Goal: Task Accomplishment & Management: Complete application form

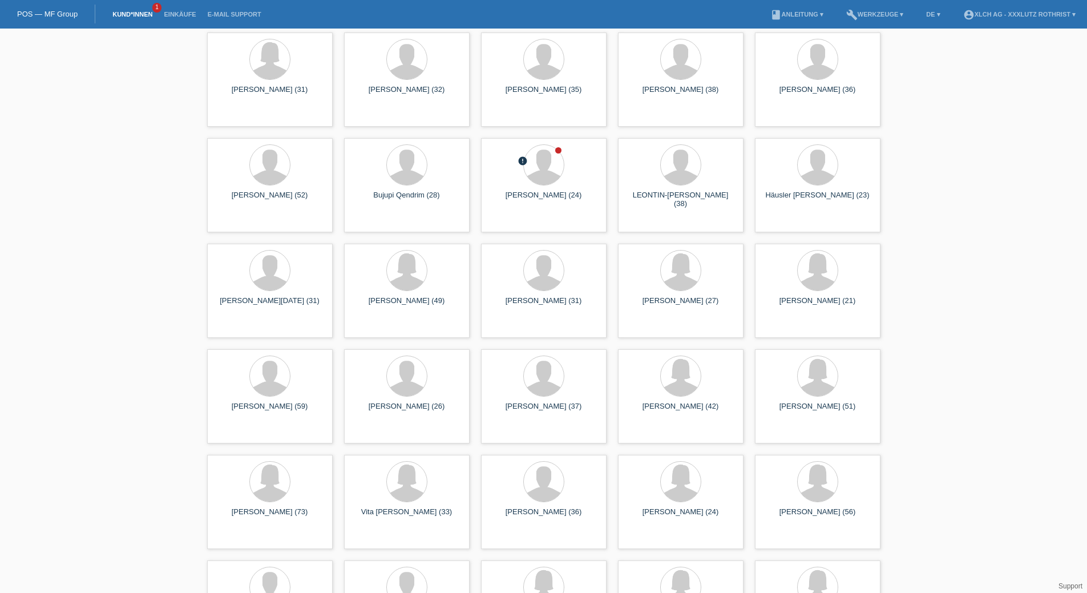
scroll to position [4735, 0]
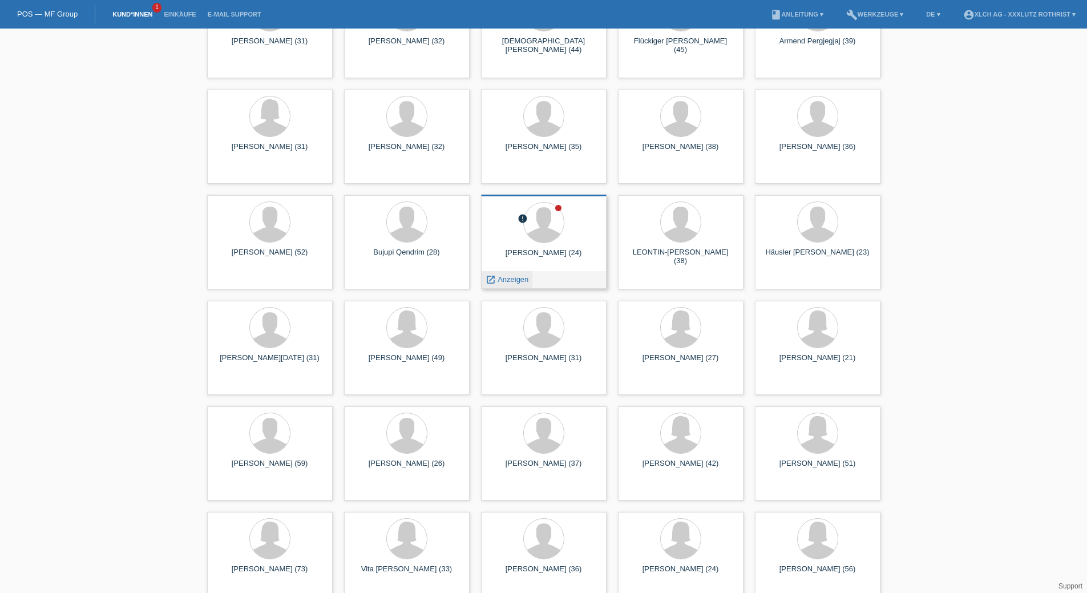
click at [522, 278] on span "Anzeigen" at bounding box center [513, 279] width 31 height 9
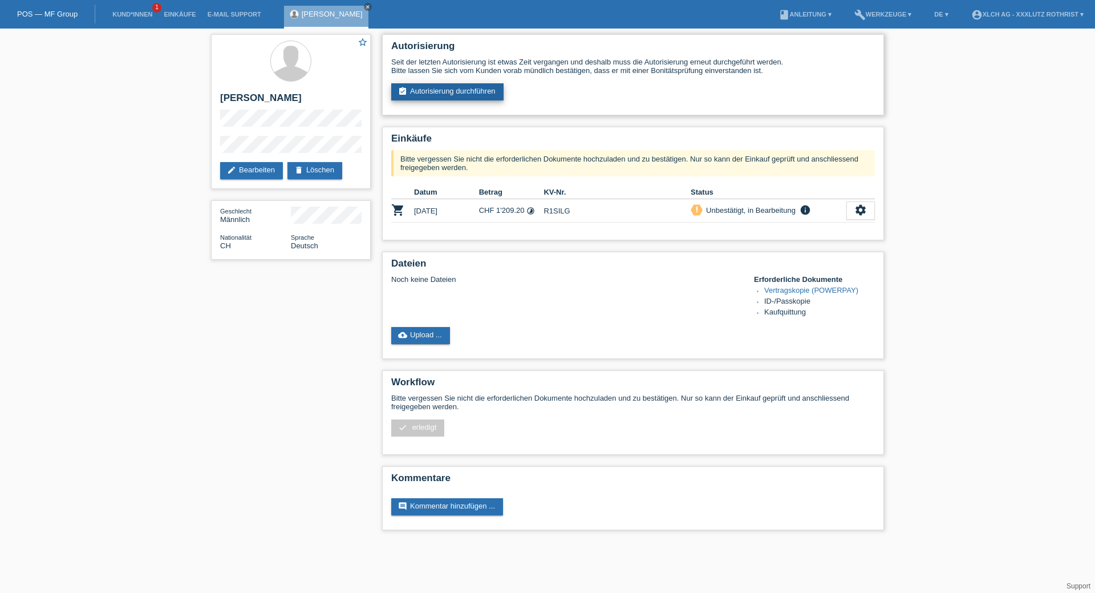
click at [479, 93] on link "assignment_turned_in Autorisierung durchführen" at bounding box center [447, 91] width 112 height 17
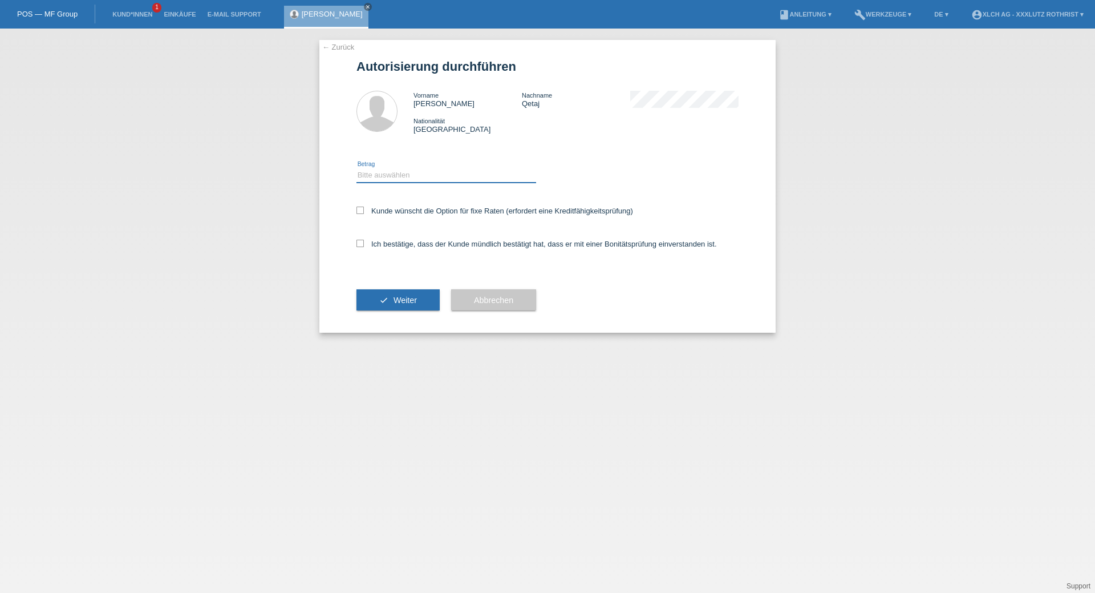
click at [423, 169] on select "Bitte auswählen CHF 1.00 - CHF 499.00 CHF 500.00 - CHF 1'999.00 CHF 2'000.00 - …" at bounding box center [447, 175] width 180 height 14
select select "3"
click at [357, 168] on select "Bitte auswählen CHF 1.00 - CHF 499.00 CHF 500.00 - CHF 1'999.00 CHF 2'000.00 - …" at bounding box center [447, 175] width 180 height 14
drag, startPoint x: 420, startPoint y: 244, endPoint x: 420, endPoint y: 217, distance: 26.8
click at [417, 241] on label "Ich bestätige, dass der Kunde mündlich bestätigt hat, dass er mit einer Bonität…" at bounding box center [537, 244] width 361 height 9
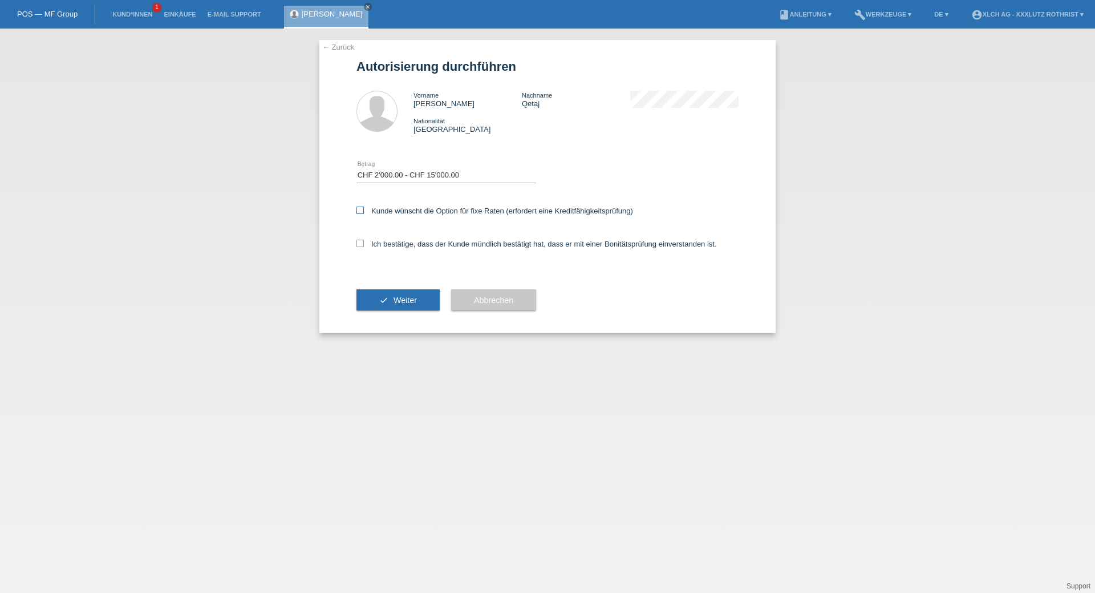
click at [422, 209] on label "Kunde wünscht die Option für fixe Raten (erfordert eine Kreditfähigkeitsprüfung)" at bounding box center [495, 211] width 277 height 9
click at [364, 209] on input "Kunde wünscht die Option für fixe Raten (erfordert eine Kreditfähigkeitsprüfung)" at bounding box center [360, 210] width 7 height 7
checkbox input "true"
drag, startPoint x: 414, startPoint y: 242, endPoint x: 414, endPoint y: 233, distance: 9.7
click at [414, 243] on label "Ich bestätige, dass der Kunde mündlich bestätigt hat, dass er mit einer Bonität…" at bounding box center [537, 244] width 361 height 9
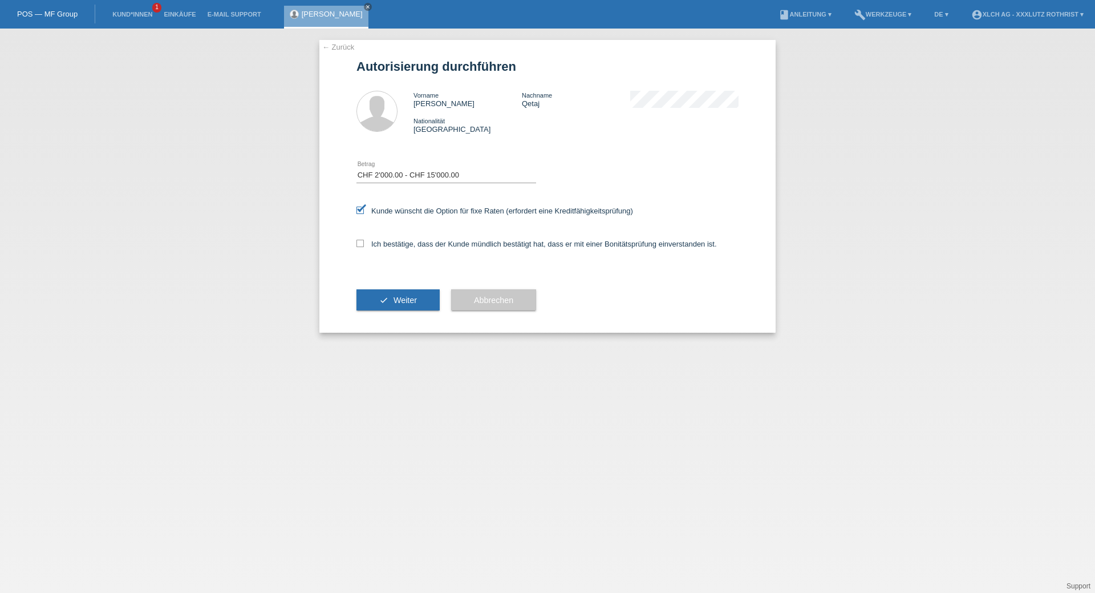
click at [364, 243] on input "Ich bestätige, dass der Kunde mündlich bestätigt hat, dass er mit einer Bonität…" at bounding box center [360, 243] width 7 height 7
checkbox input "true"
click at [421, 174] on select "Bitte auswählen CHF 1.00 - CHF 499.00 CHF 500.00 - CHF 1'999.00 CHF 2'000.00 - …" at bounding box center [447, 175] width 180 height 14
select select "2"
click at [357, 168] on select "Bitte auswählen CHF 1.00 - CHF 499.00 CHF 500.00 - CHF 1'999.00 CHF 2'000.00 - …" at bounding box center [447, 175] width 180 height 14
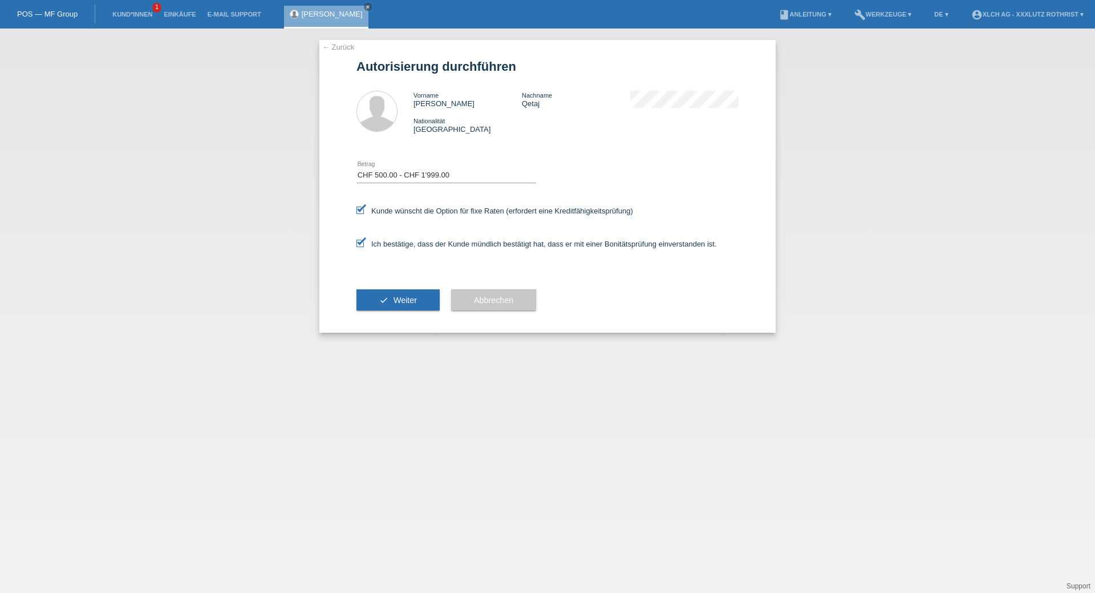
click at [406, 296] on span "Weiter" at bounding box center [405, 300] width 23 height 9
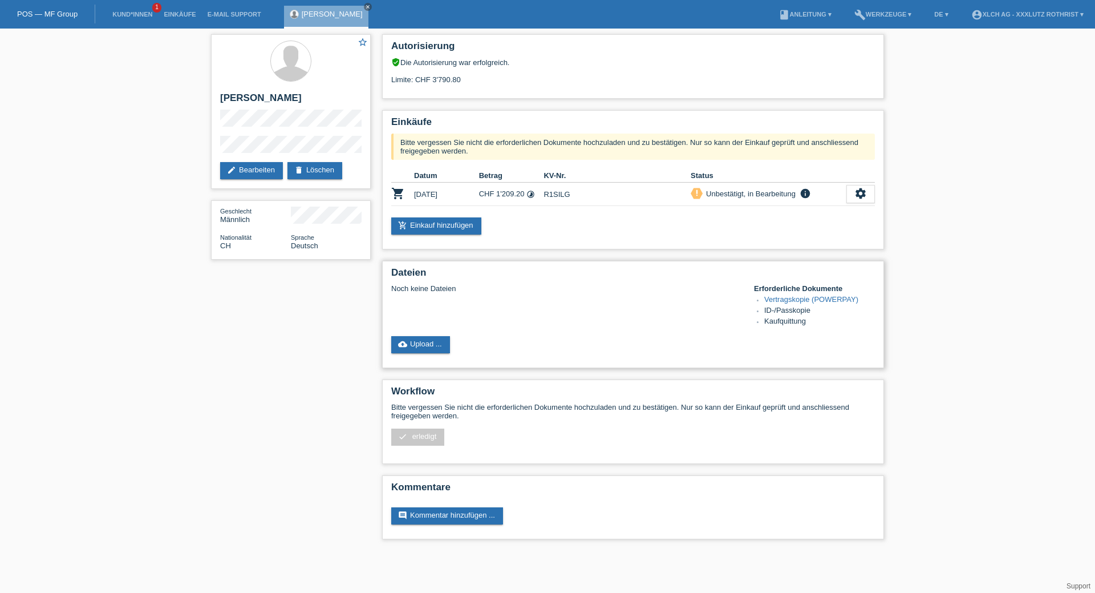
click at [419, 335] on div "Dateien Noch keine Dateien Erforderliche Dokumente Vertragskopie (POWERPAY) ID-…" at bounding box center [633, 314] width 502 height 107
click at [424, 351] on link "cloud_upload Upload ..." at bounding box center [420, 344] width 59 height 17
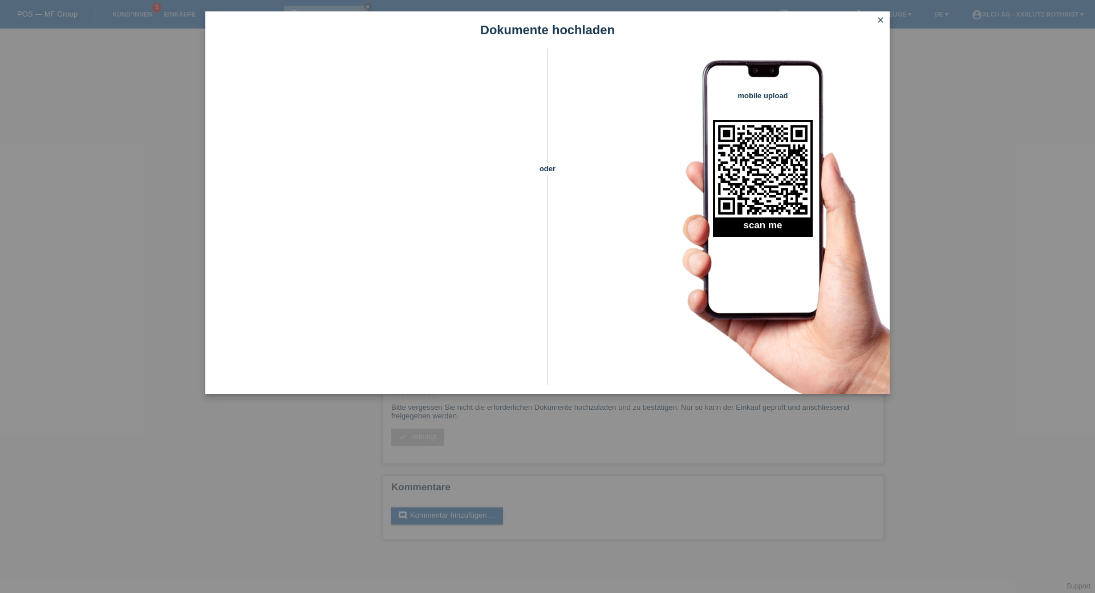
click at [875, 23] on link "close" at bounding box center [880, 20] width 15 height 13
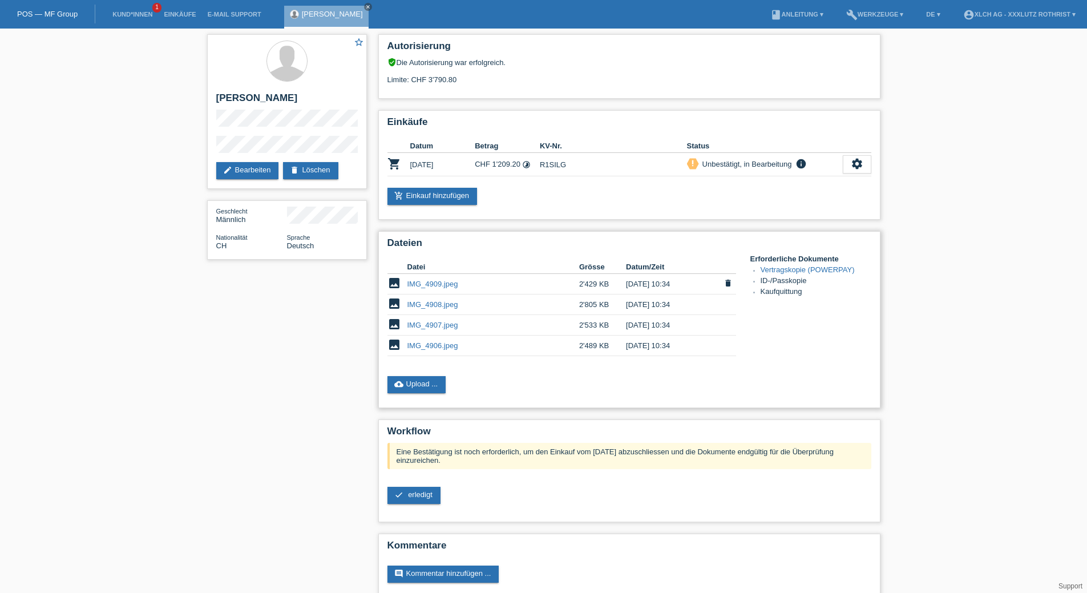
click at [446, 285] on link "IMG_4909.jpeg" at bounding box center [432, 284] width 51 height 9
click at [427, 304] on link "IMG_4908.jpeg" at bounding box center [432, 304] width 51 height 9
click at [424, 327] on link "IMG_4907.jpeg" at bounding box center [432, 325] width 51 height 9
click at [453, 347] on link "IMG_4906.jpeg" at bounding box center [432, 345] width 51 height 9
click at [424, 491] on span "erledigt" at bounding box center [420, 494] width 25 height 9
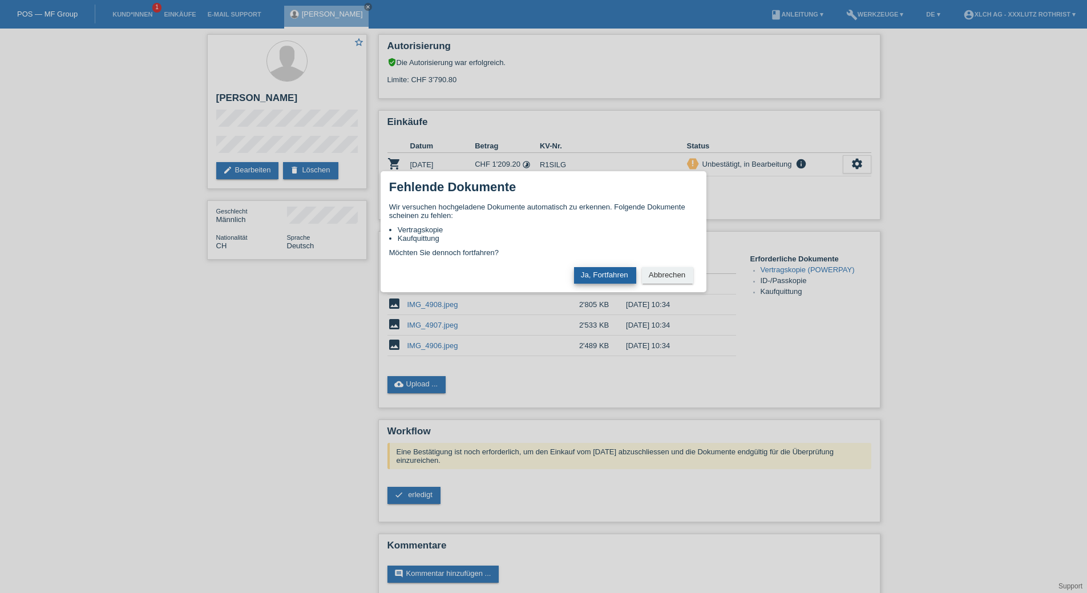
click at [606, 278] on button "Ja, Fortfahren" at bounding box center [605, 275] width 62 height 17
